Goal: Task Accomplishment & Management: Complete application form

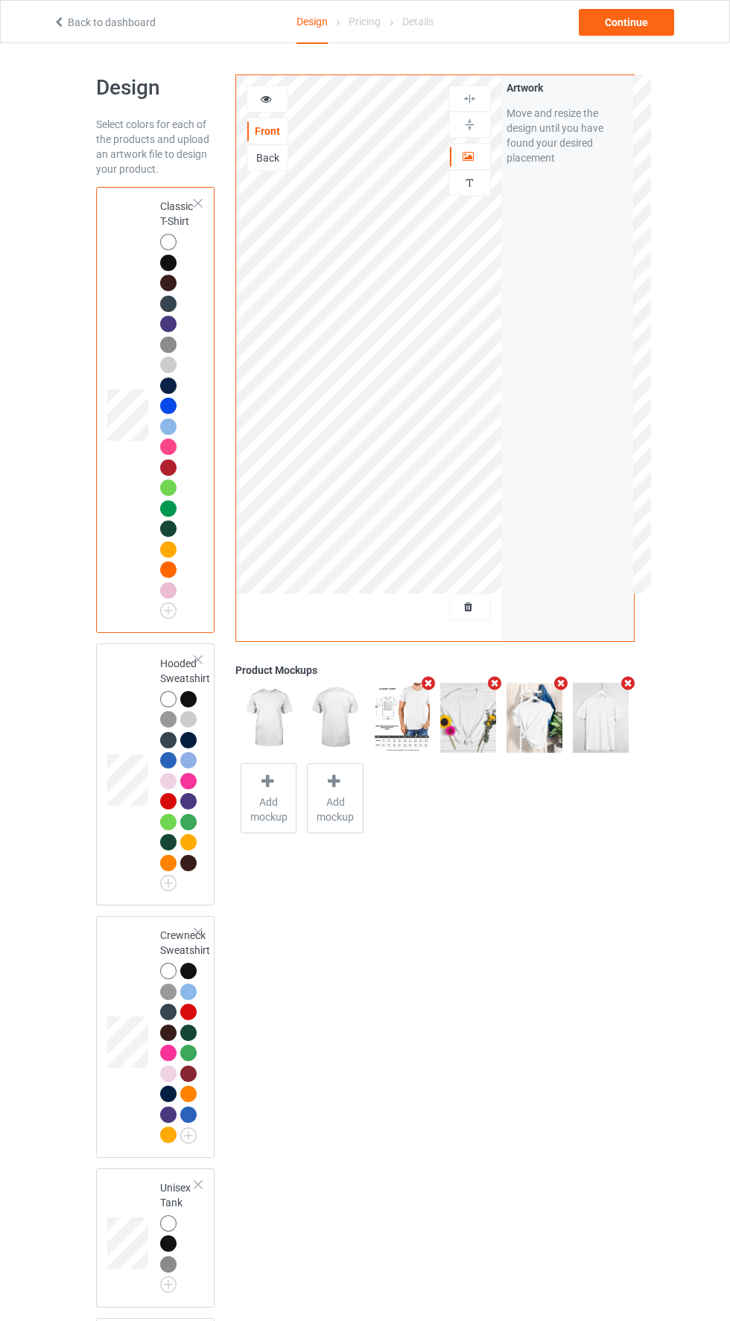
click at [255, 167] on div "Back" at bounding box center [268, 157] width 42 height 27
click at [251, 168] on div "Back" at bounding box center [268, 157] width 42 height 27
click at [263, 168] on div "Back" at bounding box center [268, 157] width 42 height 27
click at [268, 163] on div "Back" at bounding box center [267, 157] width 40 height 15
click at [596, 214] on label "Upload Artwork" at bounding box center [567, 218] width 122 height 25
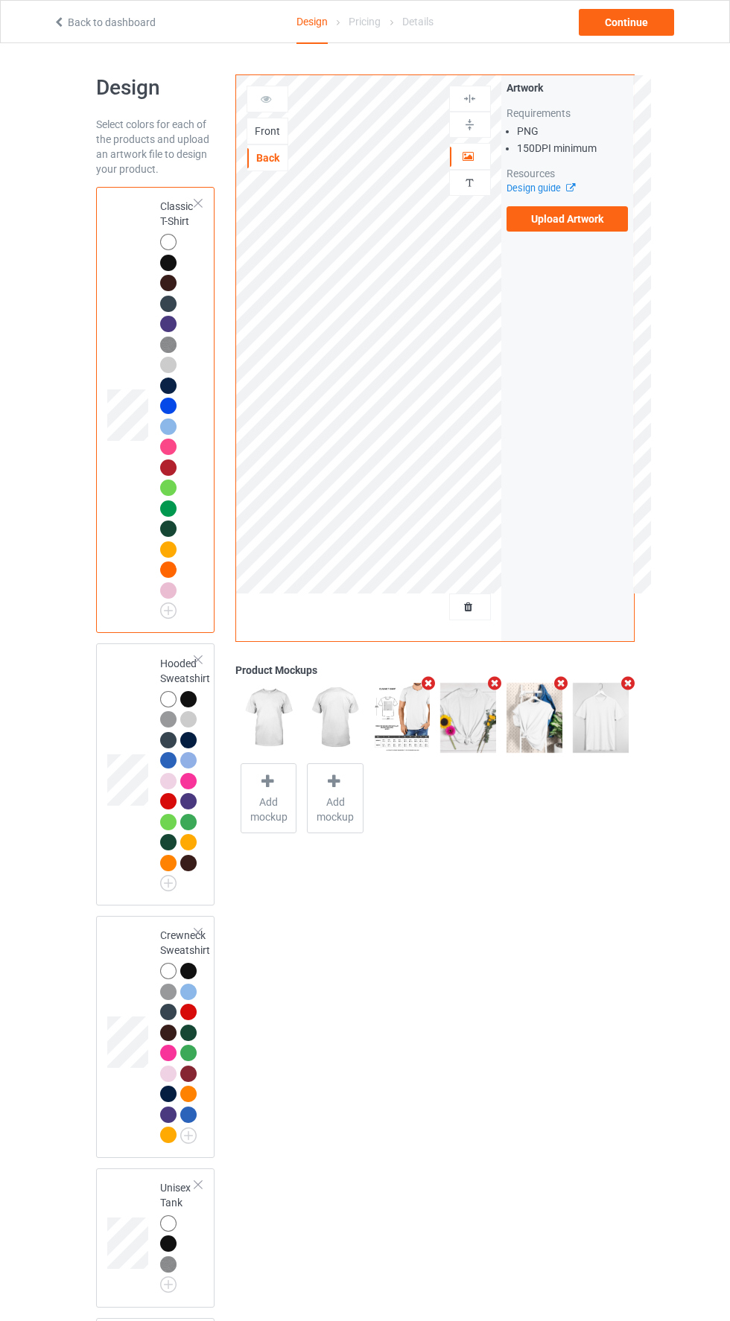
click at [0, 0] on input "Upload Artwork" at bounding box center [0, 0] width 0 height 0
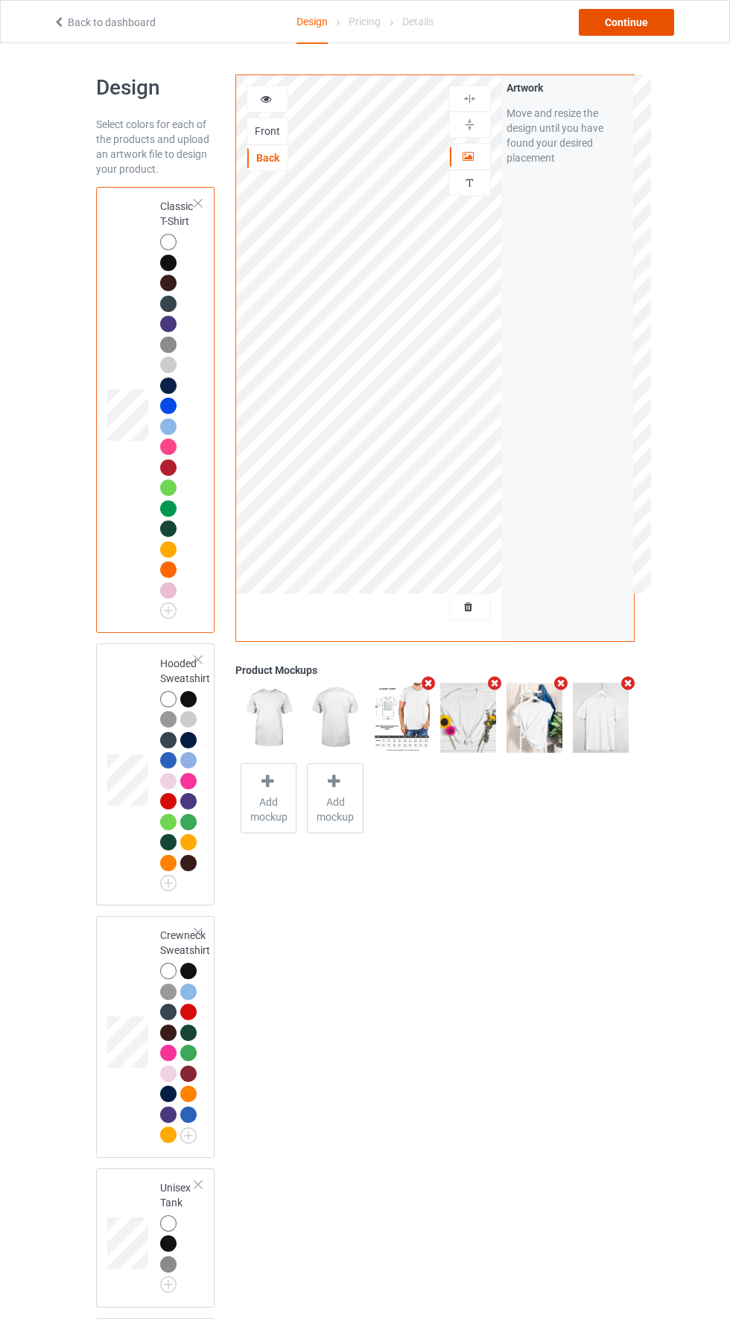
click at [642, 27] on div "Continue" at bounding box center [626, 22] width 95 height 27
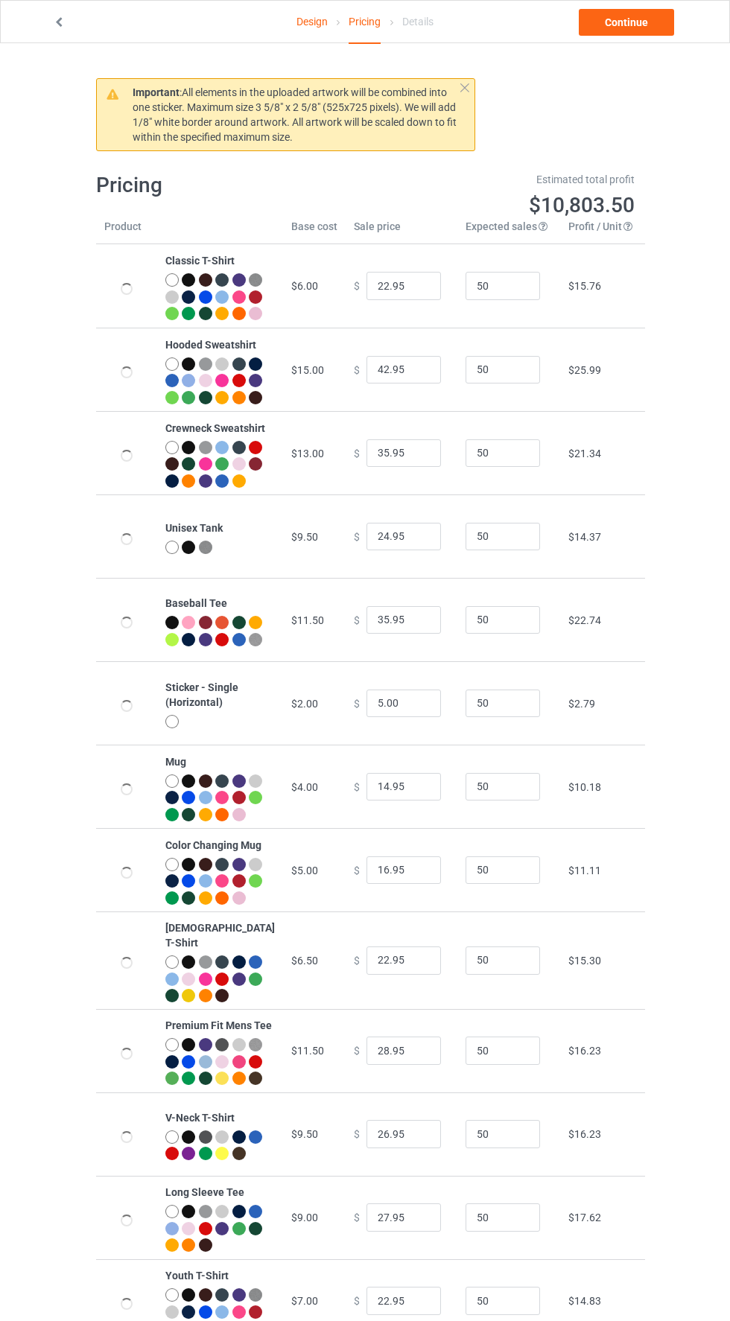
type input "26.95"
type input "46.95"
type input "39.95"
type input "28.95"
type input "39.95"
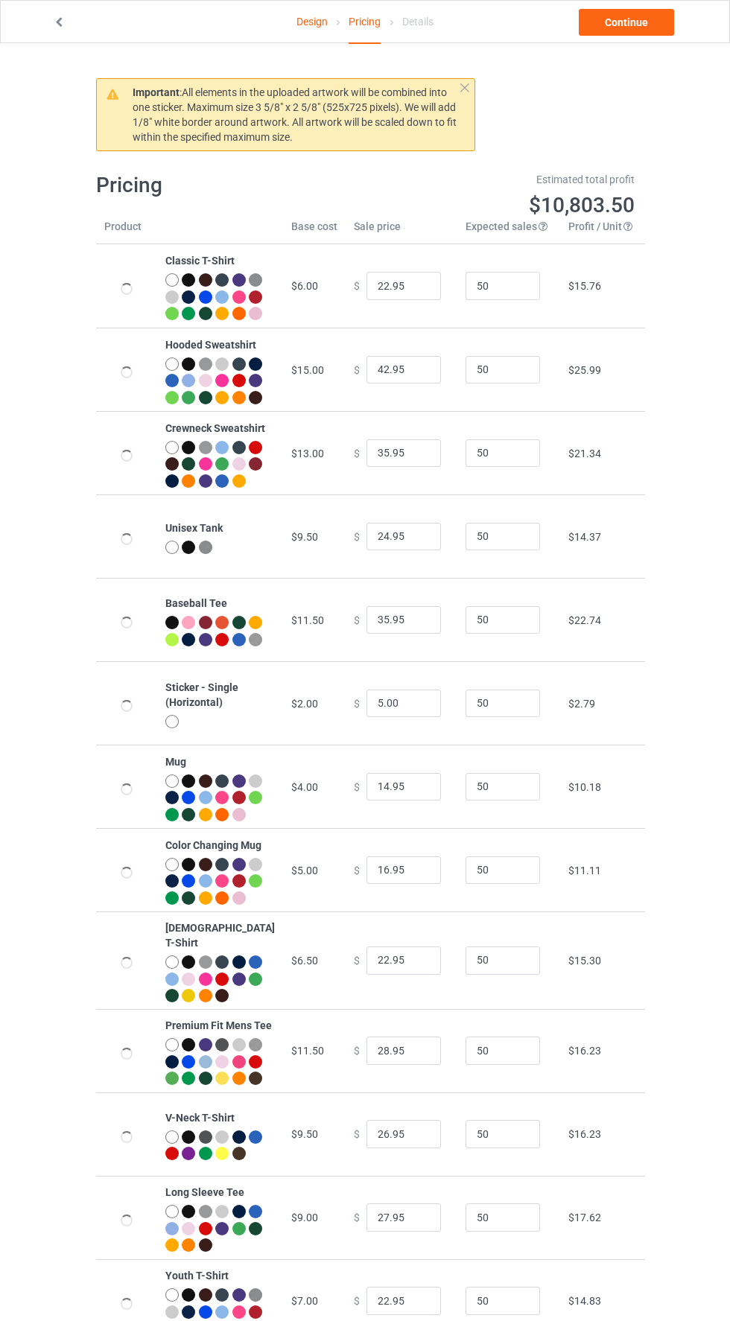
type input "26.95"
type input "32.95"
type input "30.95"
type input "31.95"
type input "26.95"
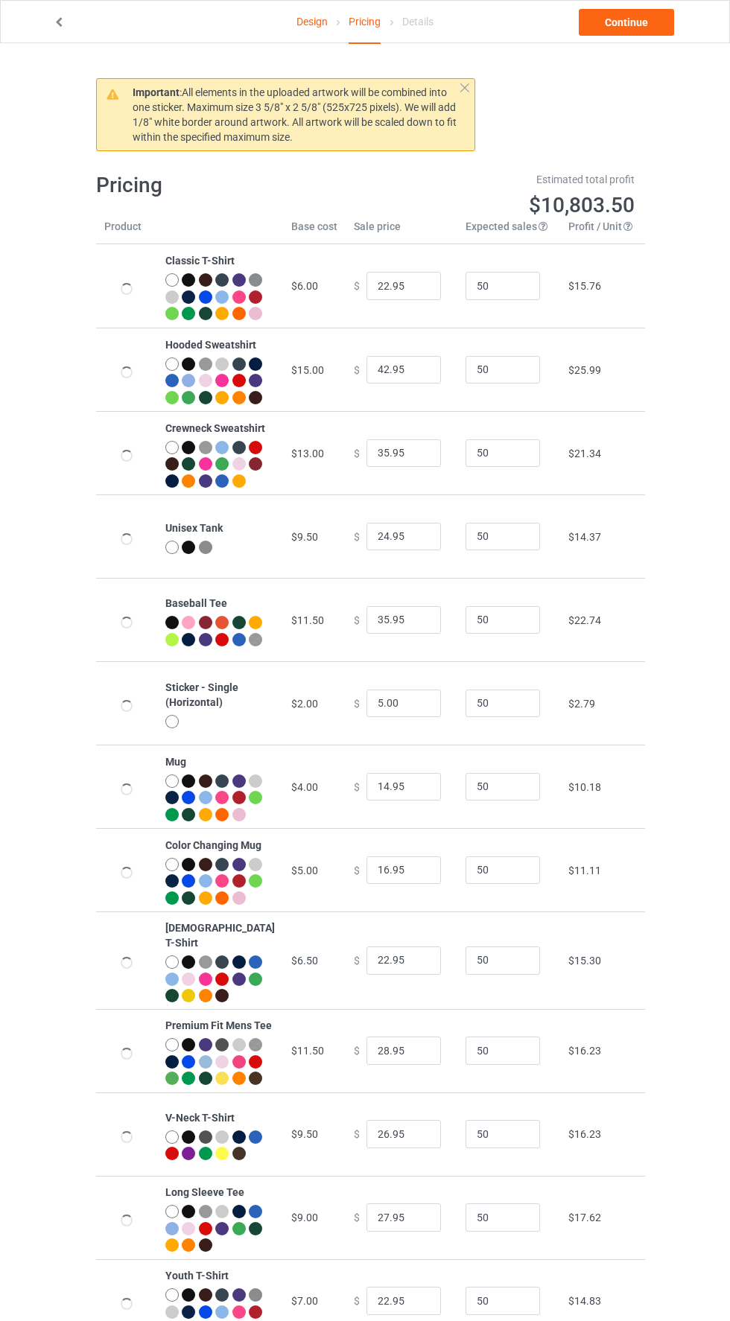
type input "23.95"
click at [496, 297] on input "50" at bounding box center [503, 286] width 74 height 28
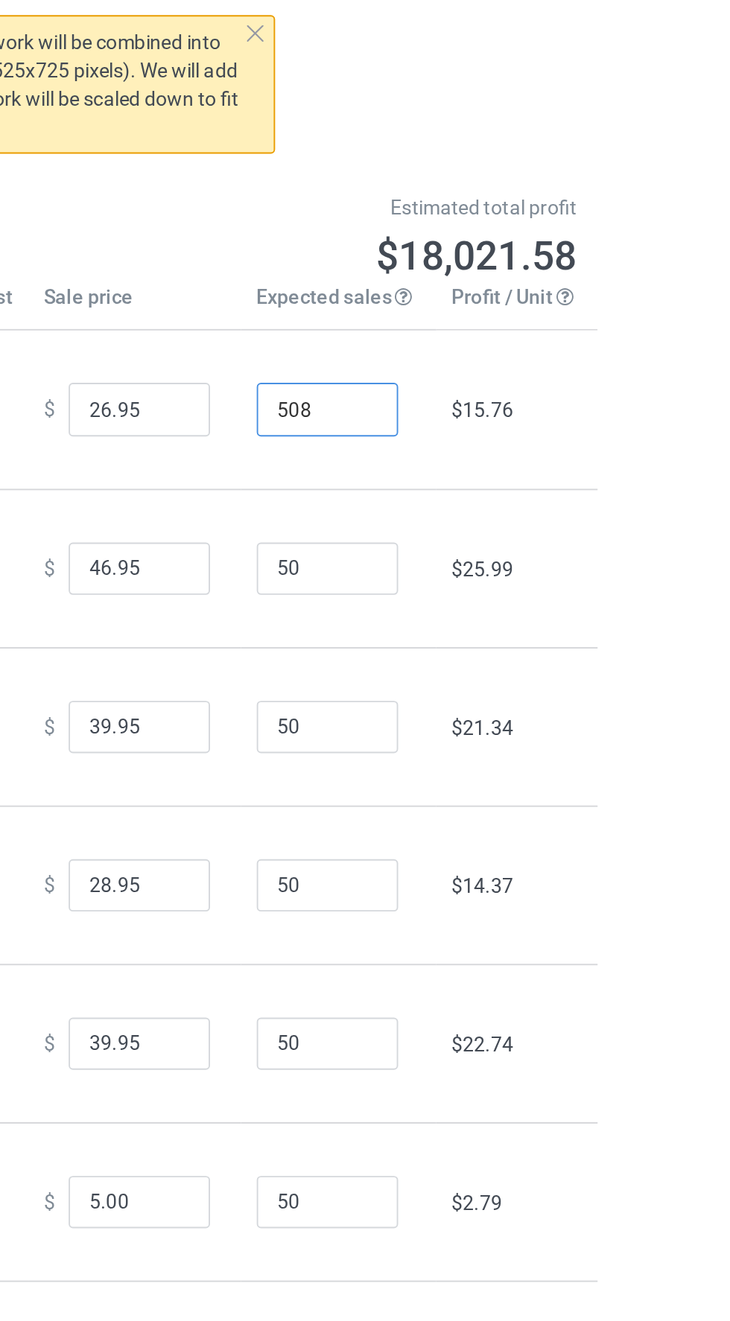
type input "508"
click at [477, 384] on input "50" at bounding box center [503, 370] width 74 height 28
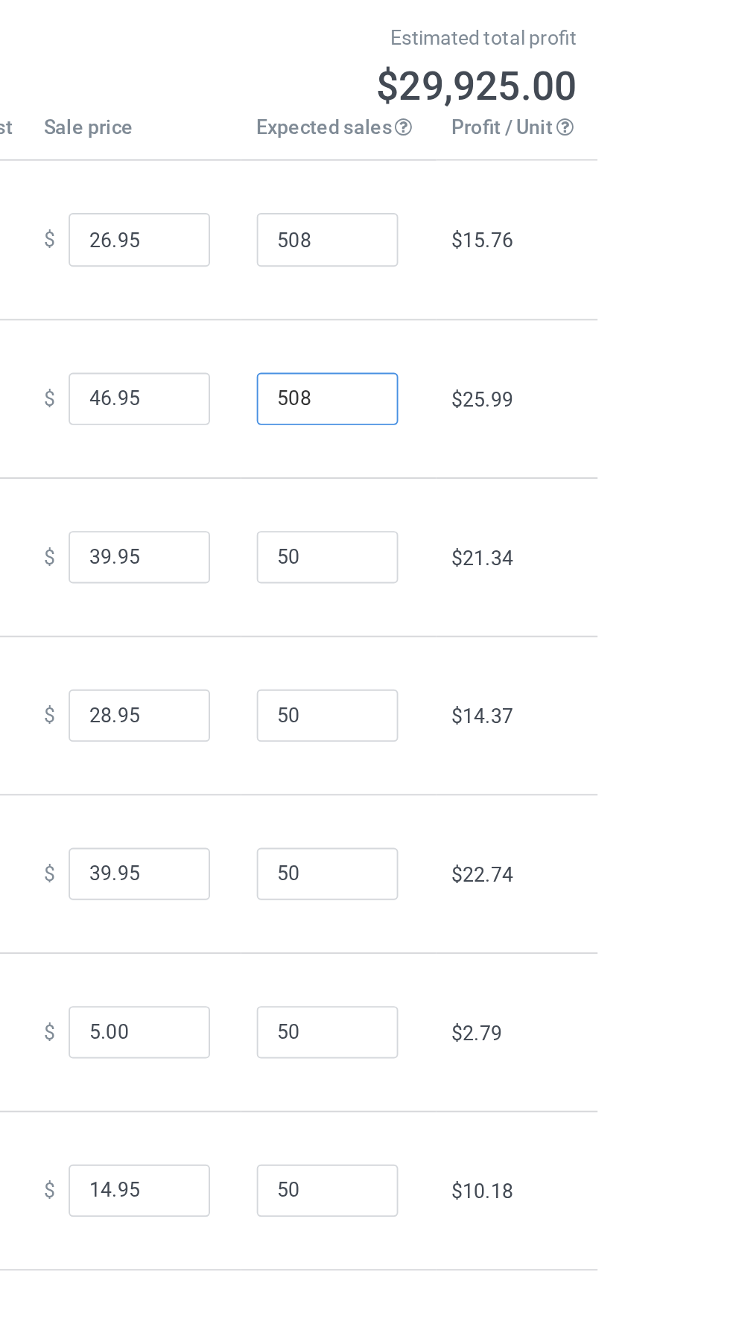
type input "508"
click at [478, 468] on input "50" at bounding box center [503, 453] width 74 height 28
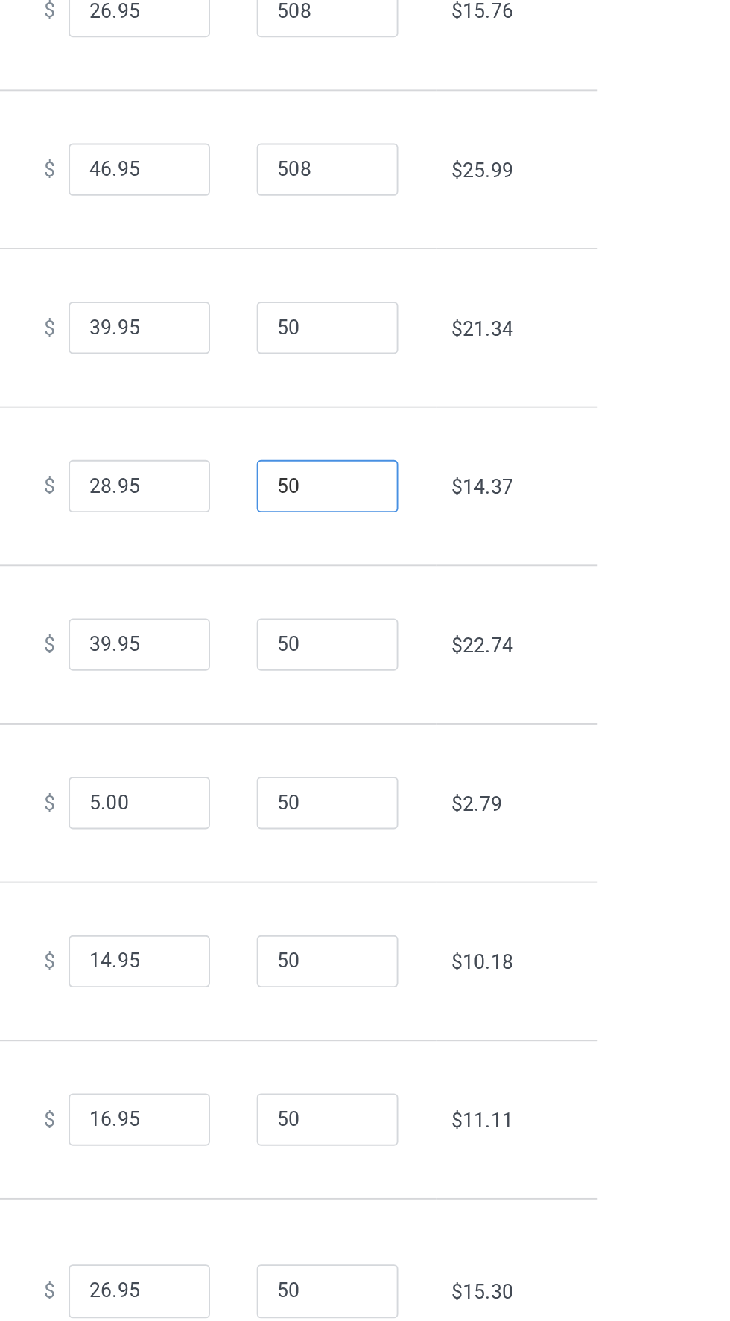
click at [490, 551] on input "50" at bounding box center [503, 537] width 74 height 28
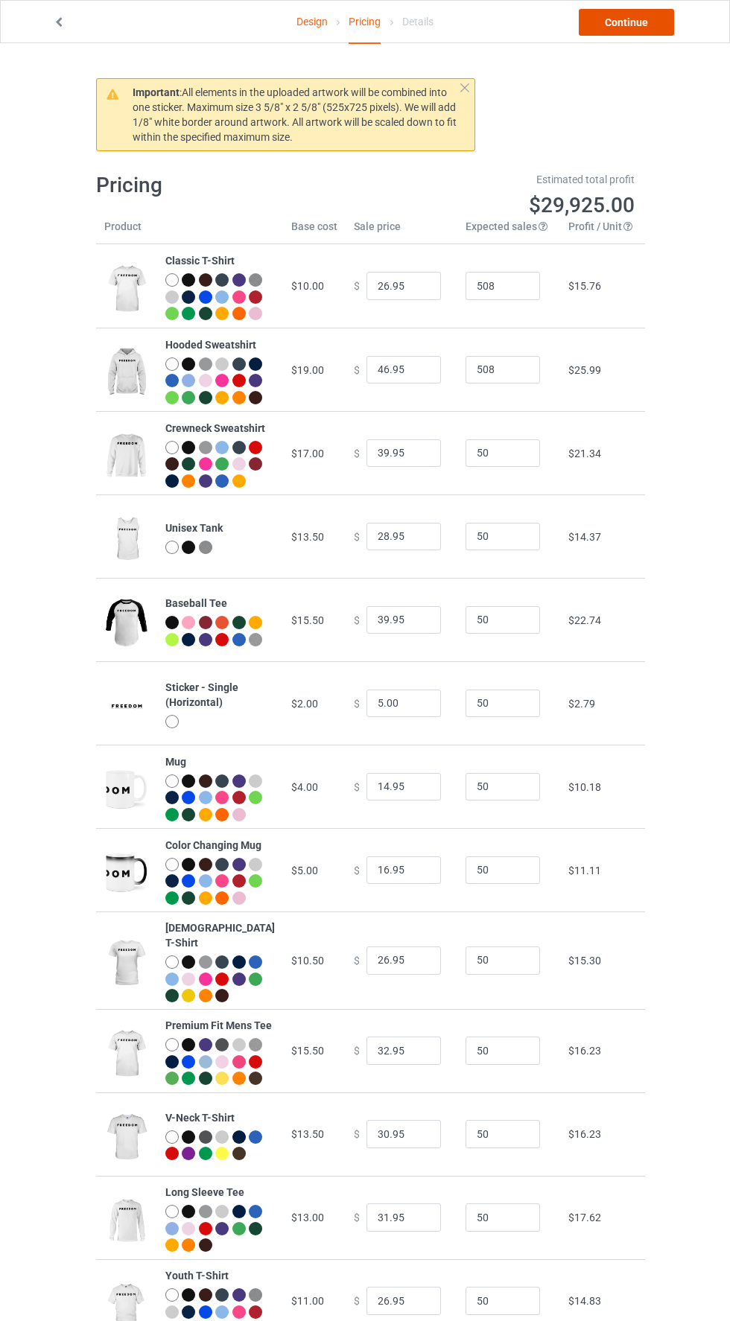
click at [634, 22] on link "Continue" at bounding box center [626, 22] width 95 height 27
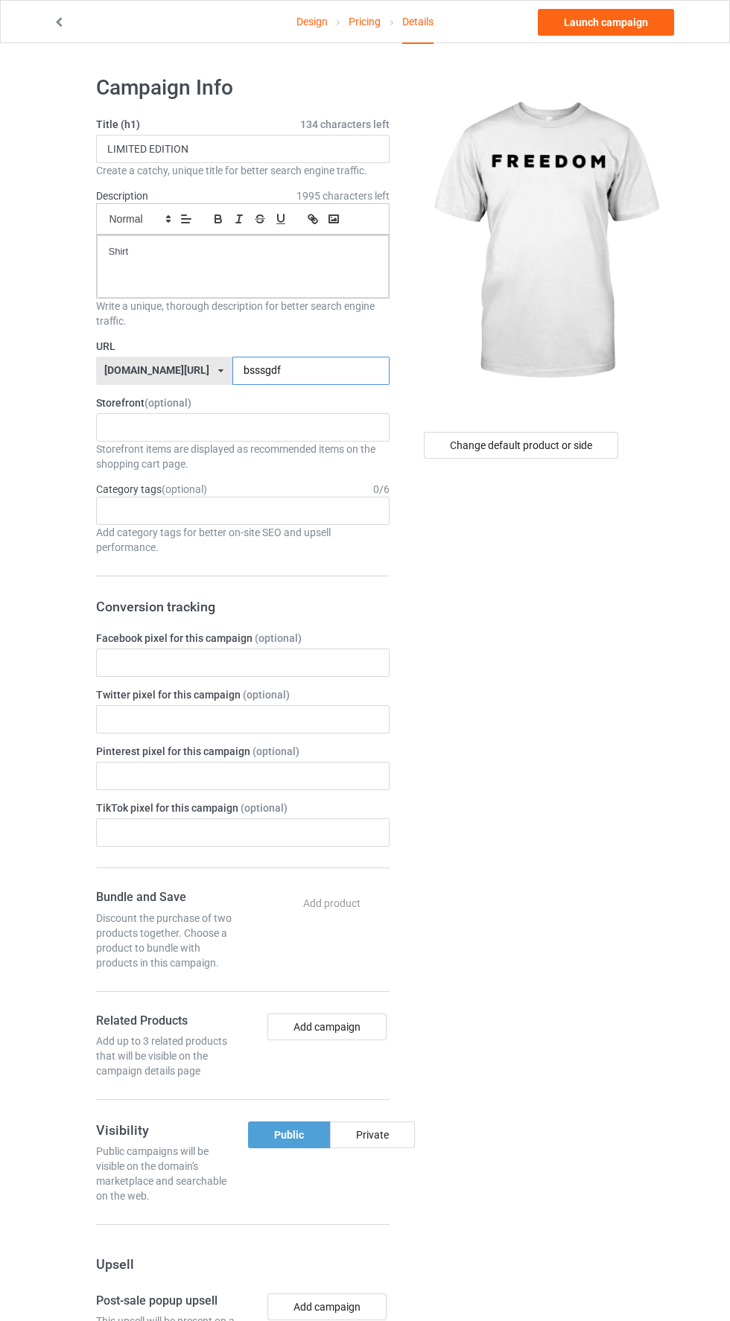
click at [291, 371] on input "bsssgdf" at bounding box center [310, 371] width 157 height 28
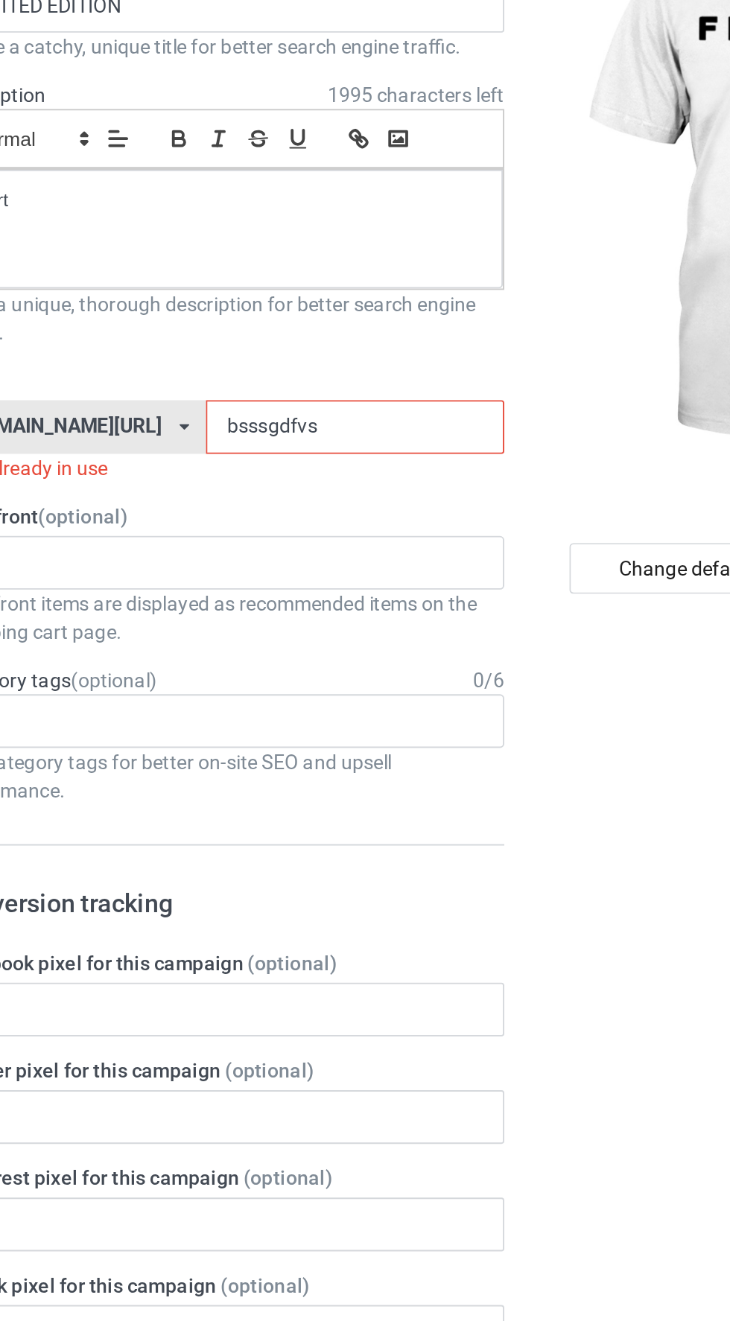
type input "bsssgdfvsv"
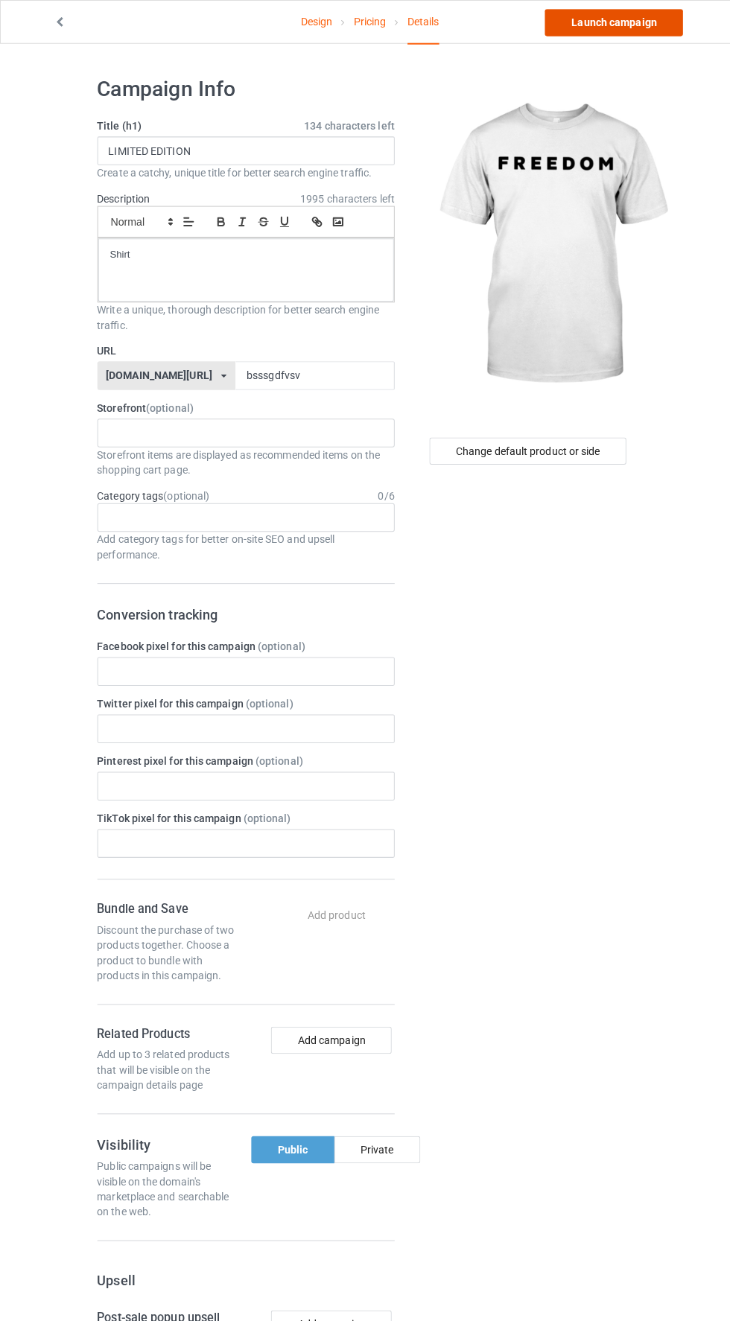
click at [631, 30] on link "Launch campaign" at bounding box center [606, 22] width 136 height 27
